Goal: Use online tool/utility: Utilize a website feature to perform a specific function

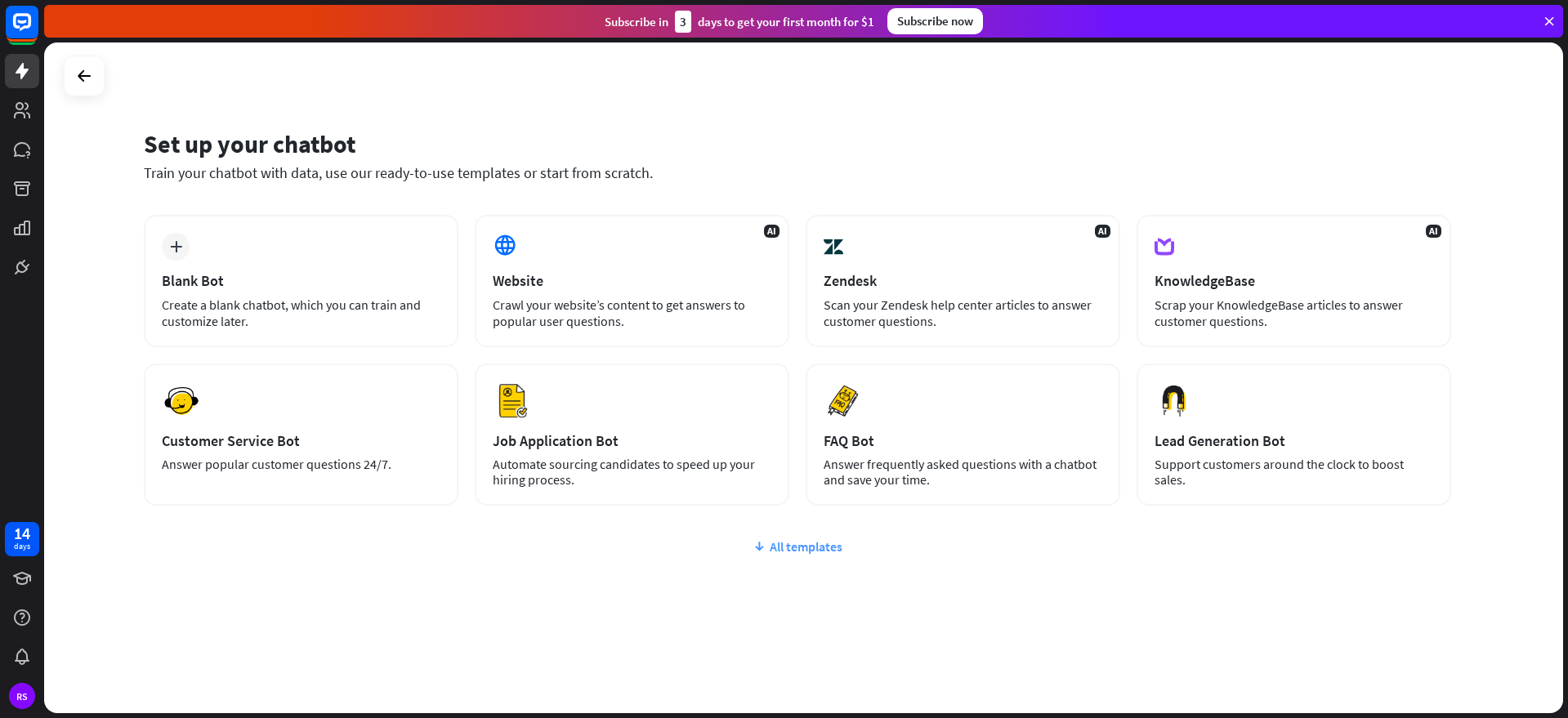
click at [795, 551] on div "All templates" at bounding box center [798, 547] width 1307 height 17
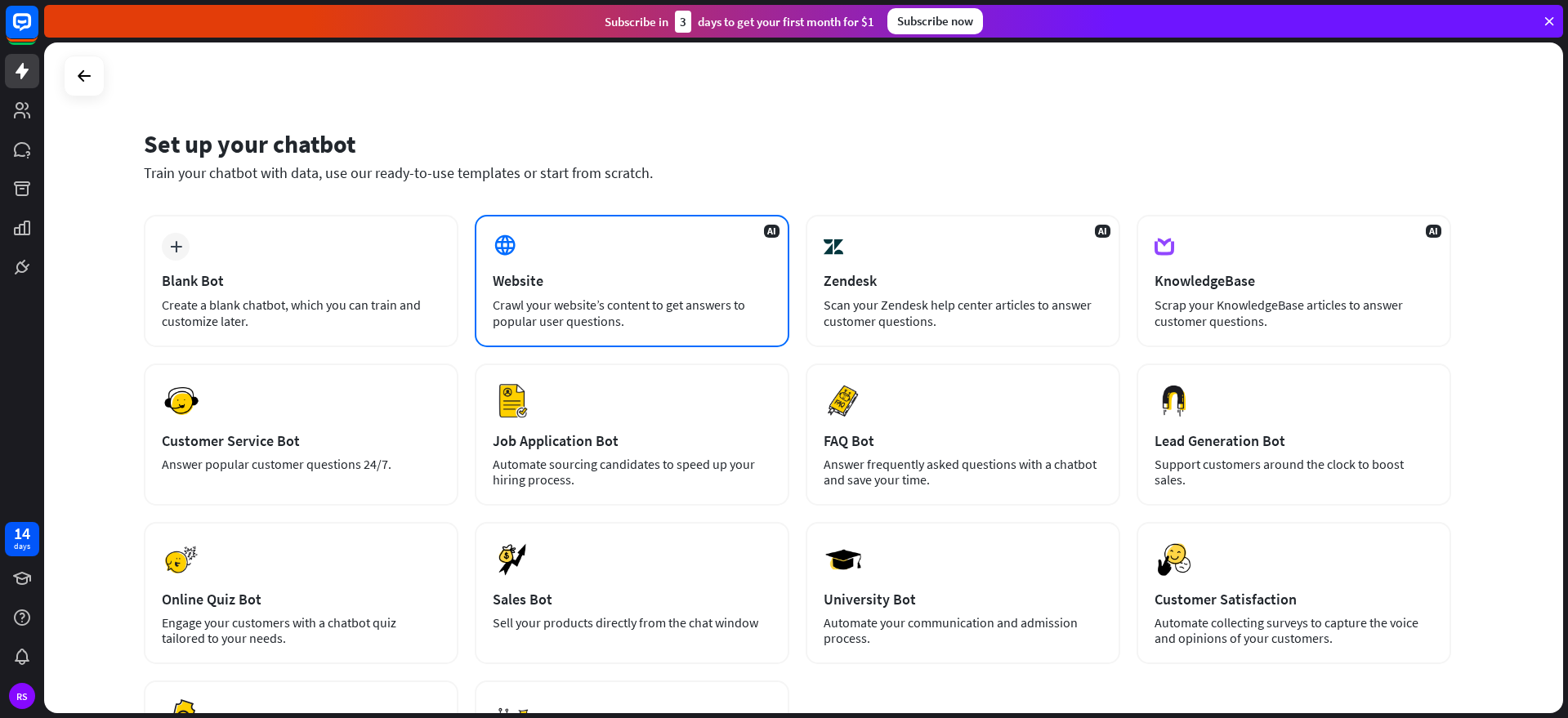
click at [746, 259] on div "AI Website Crawl your website’s content to get answers to popular user question…" at bounding box center [631, 281] width 314 height 132
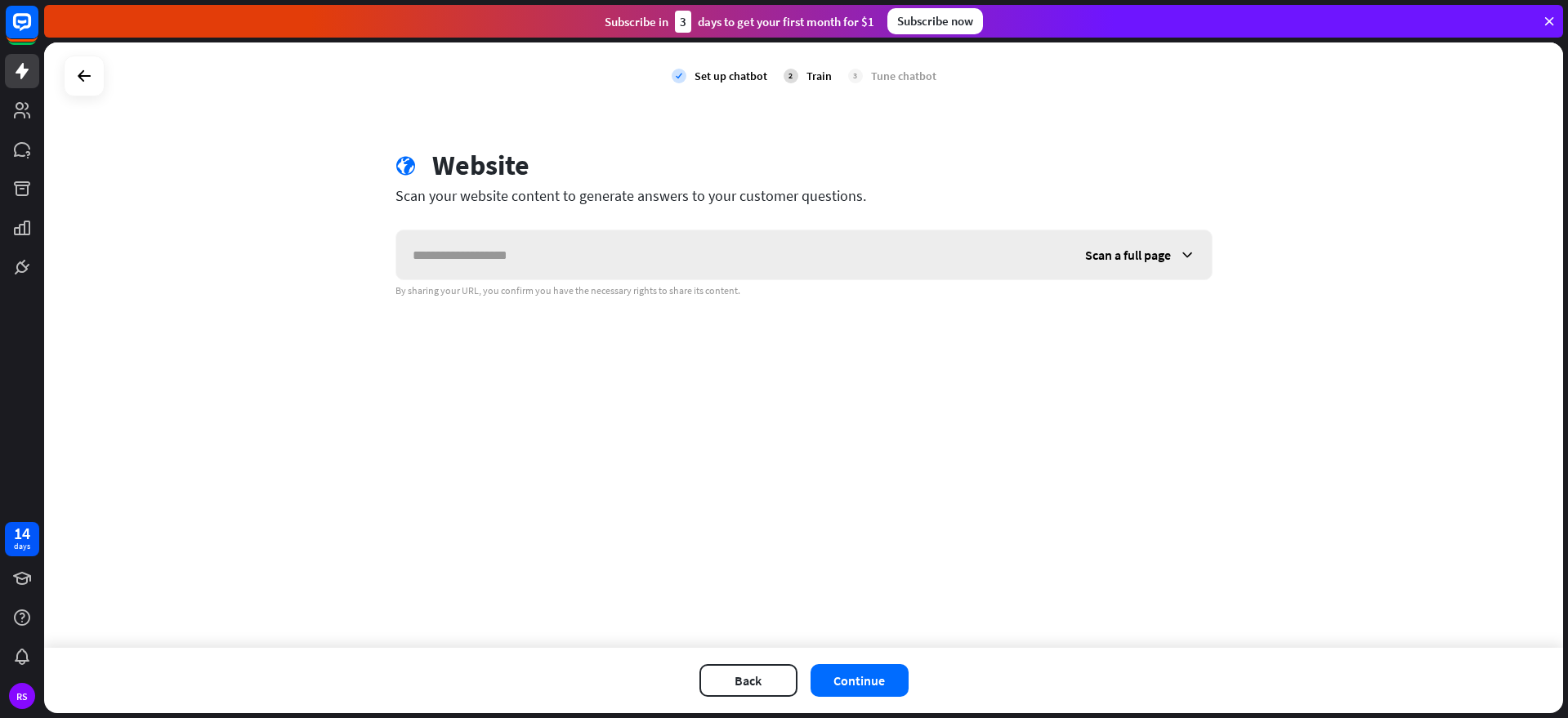
click at [595, 245] on input "text" at bounding box center [731, 255] width 672 height 49
type input "*"
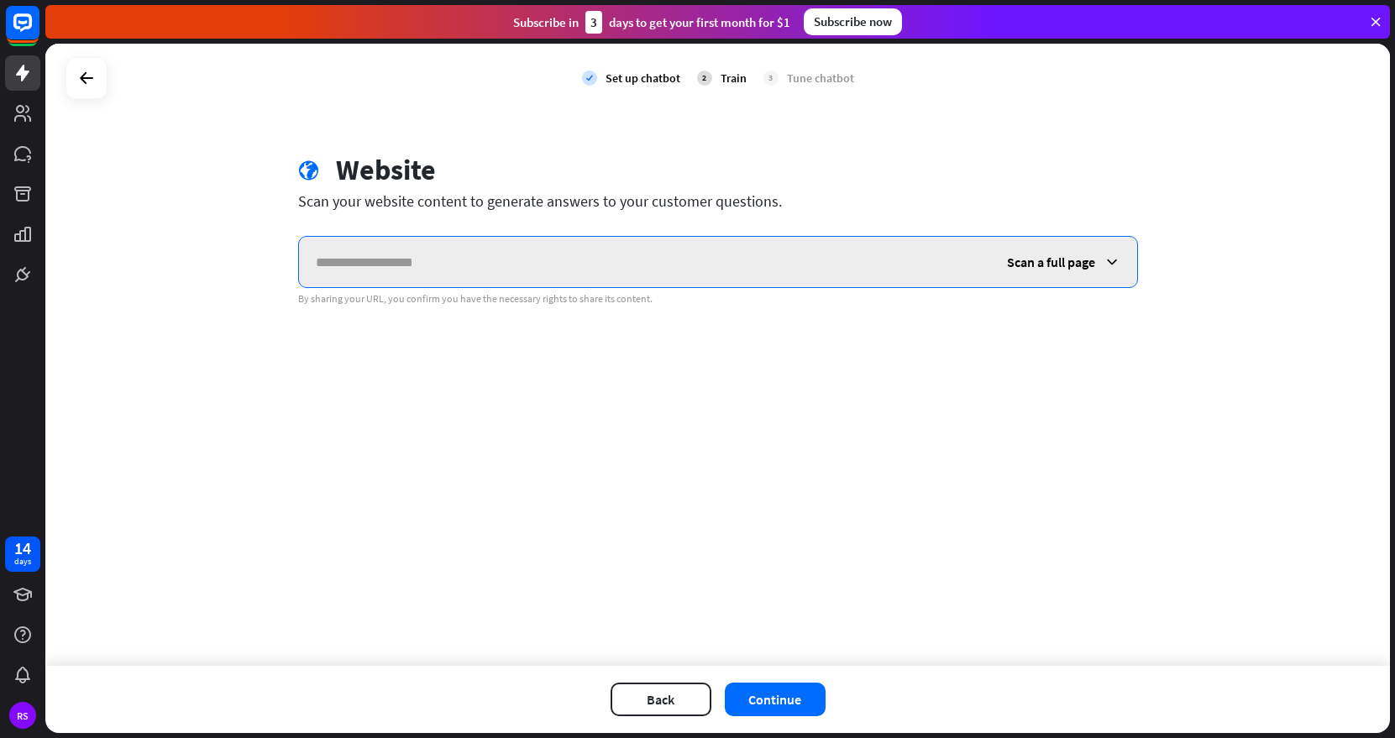
click at [455, 259] on input "text" at bounding box center [644, 262] width 691 height 50
paste input "**********"
type input "**********"
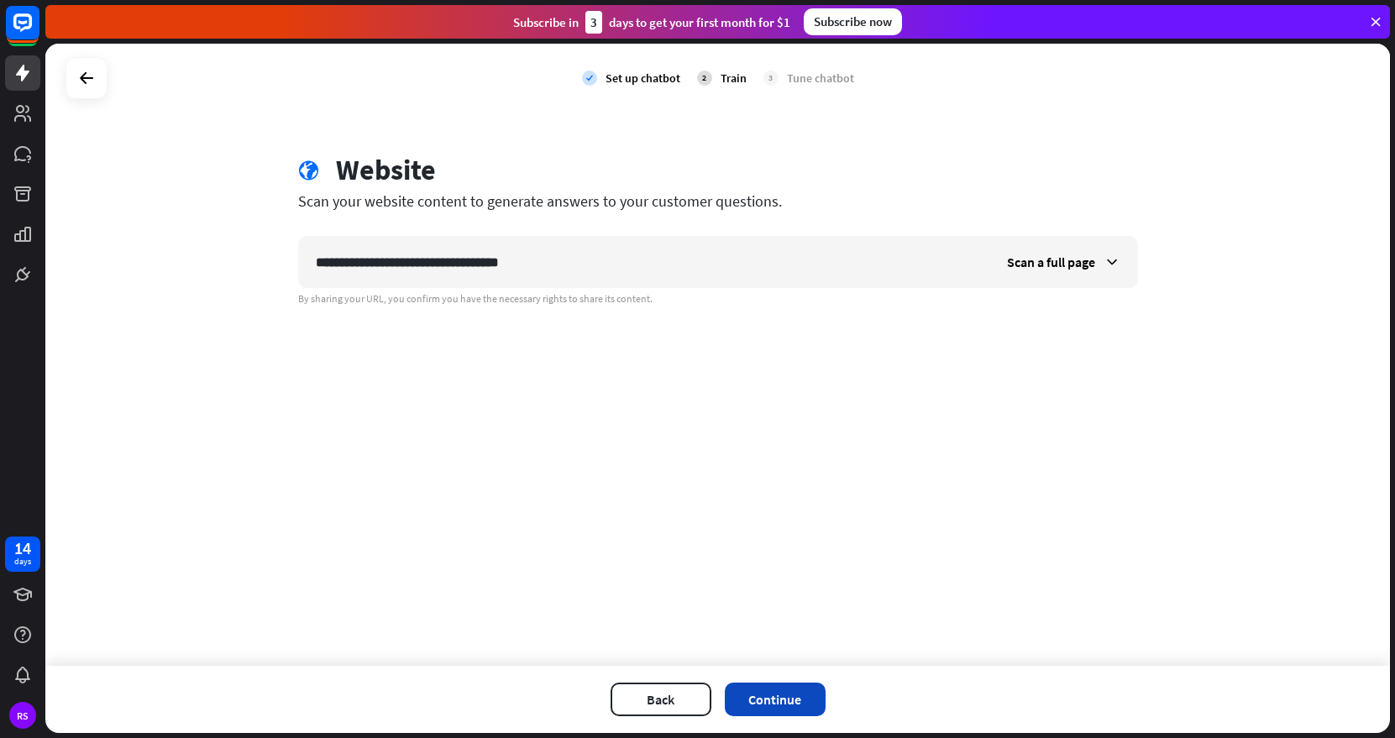
click at [795, 692] on button "Continue" at bounding box center [775, 700] width 101 height 34
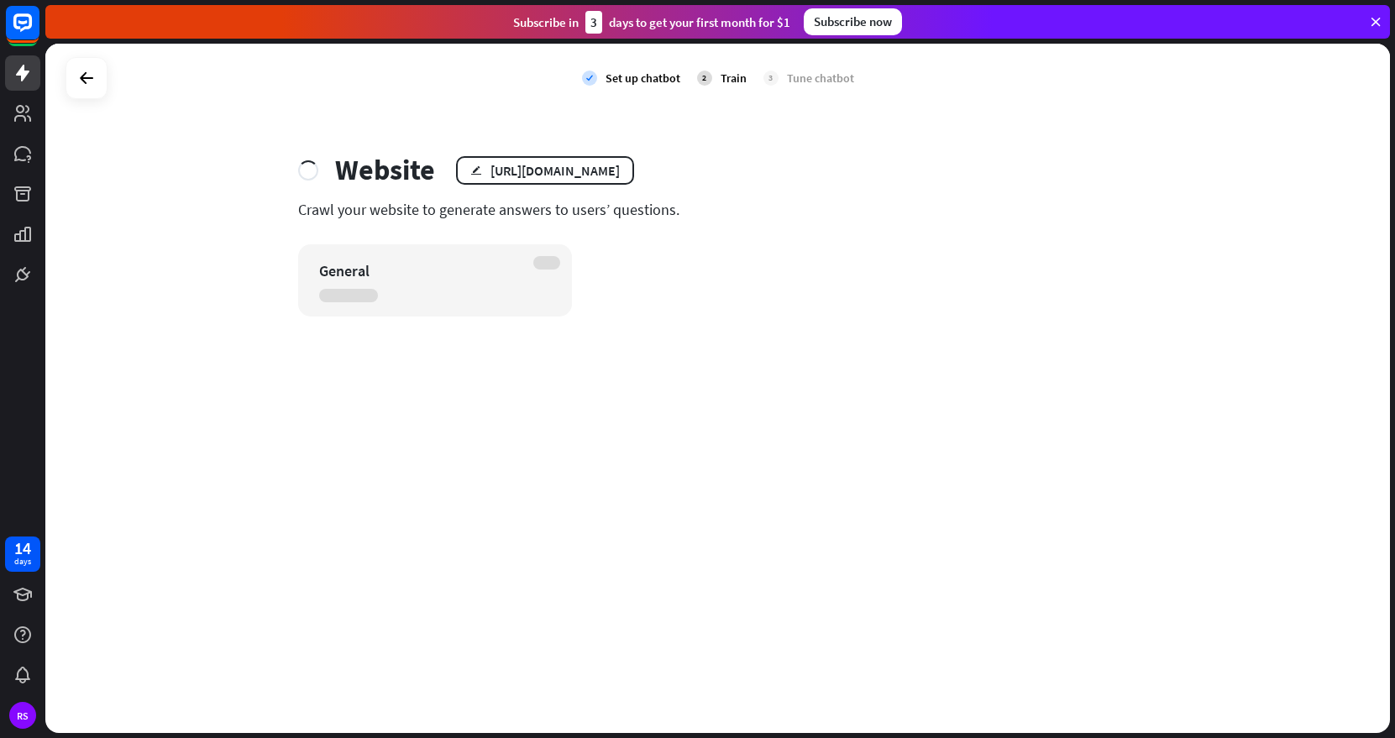
drag, startPoint x: 486, startPoint y: 213, endPoint x: 633, endPoint y: 217, distance: 147.1
click at [633, 217] on div "Crawl your website to generate answers to users’ questions." at bounding box center [718, 209] width 840 height 19
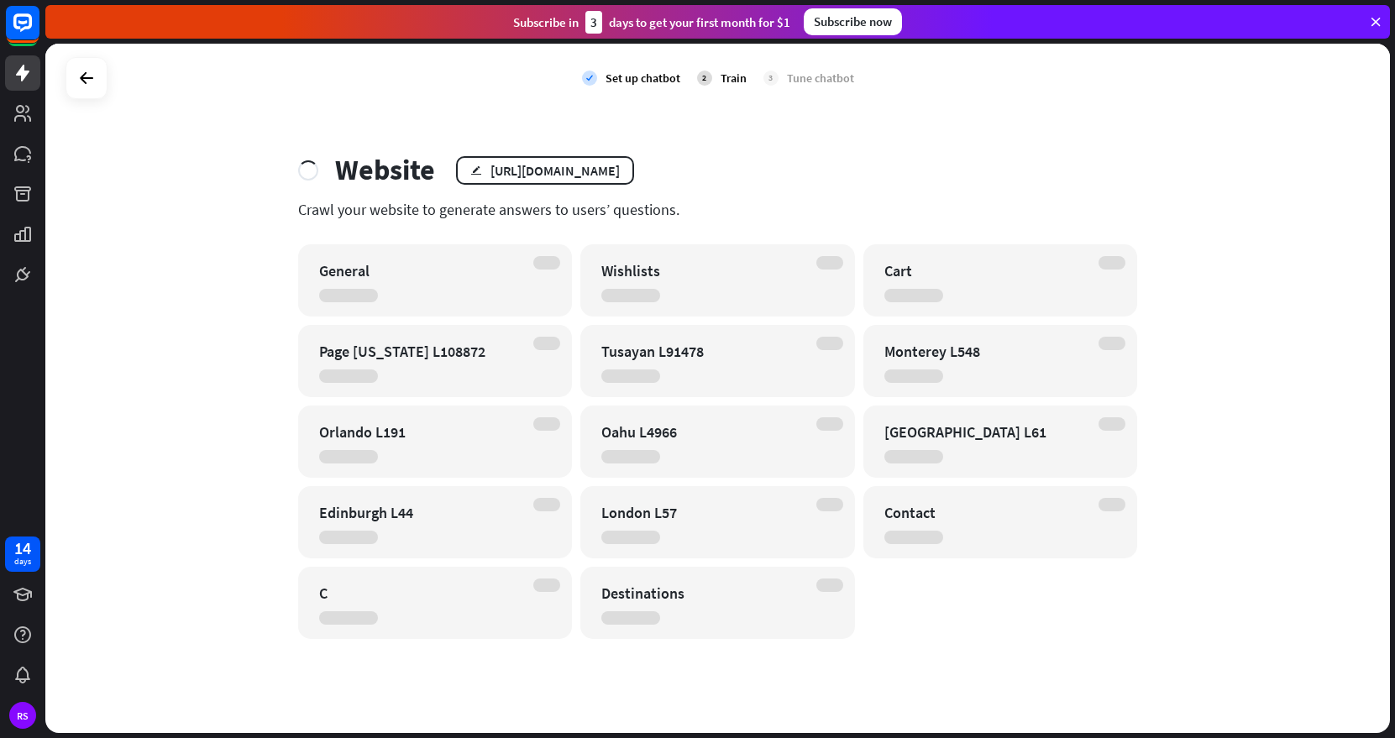
click at [638, 212] on div "Crawl your website to generate answers to users’ questions." at bounding box center [718, 209] width 840 height 19
